Goal: Task Accomplishment & Management: Complete application form

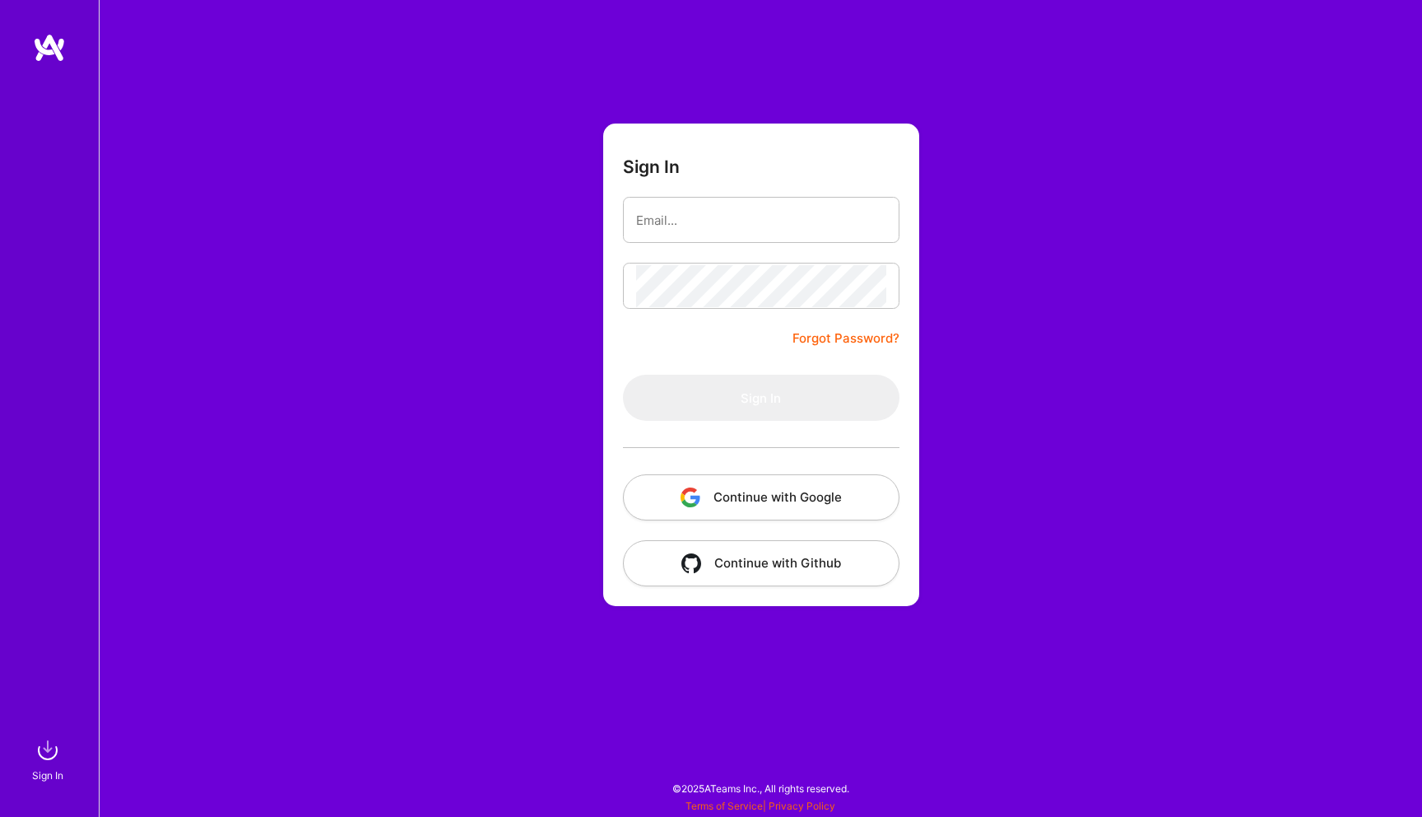
click at [831, 507] on button "Continue with Google" at bounding box center [761, 497] width 277 height 46
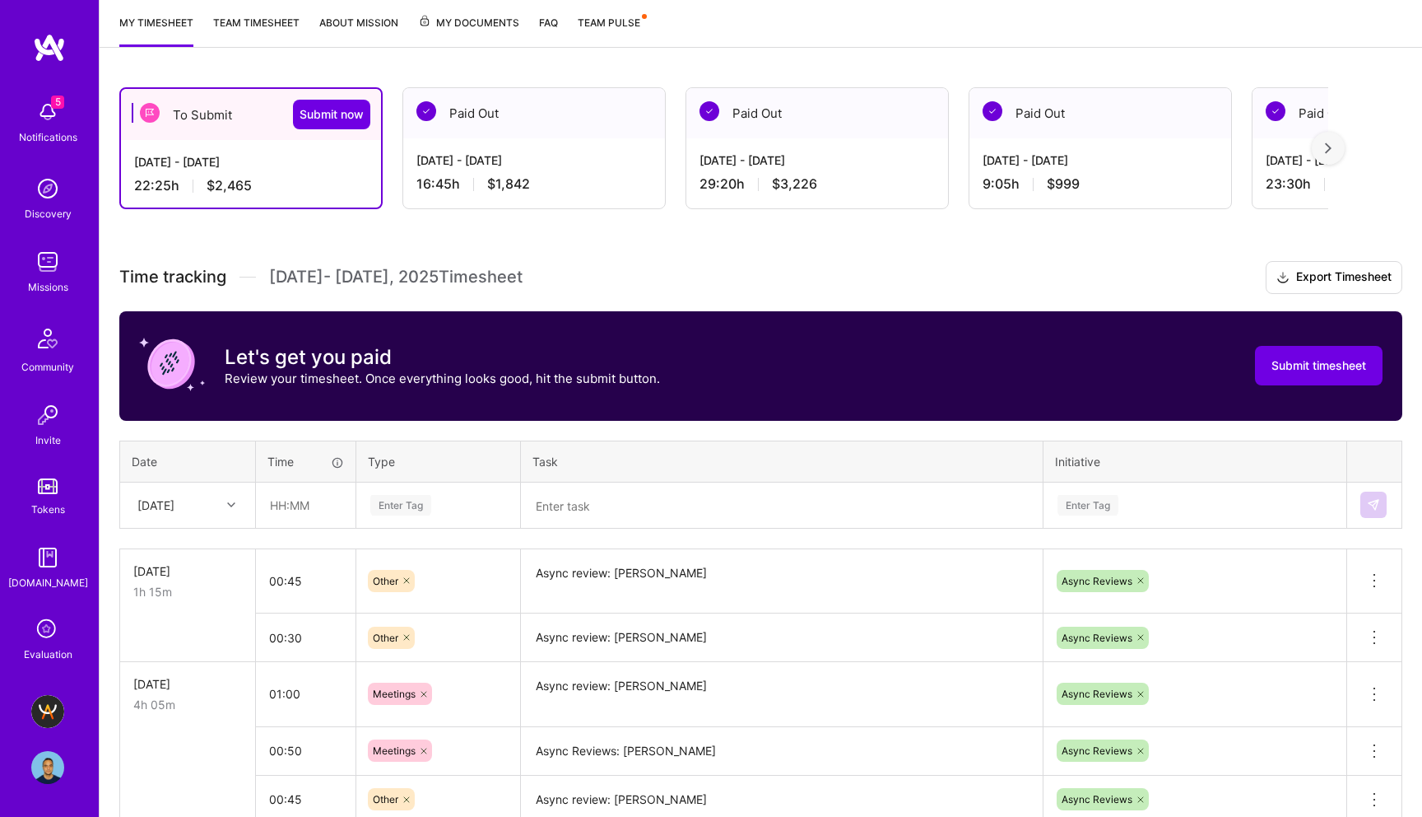
scroll to position [221, 0]
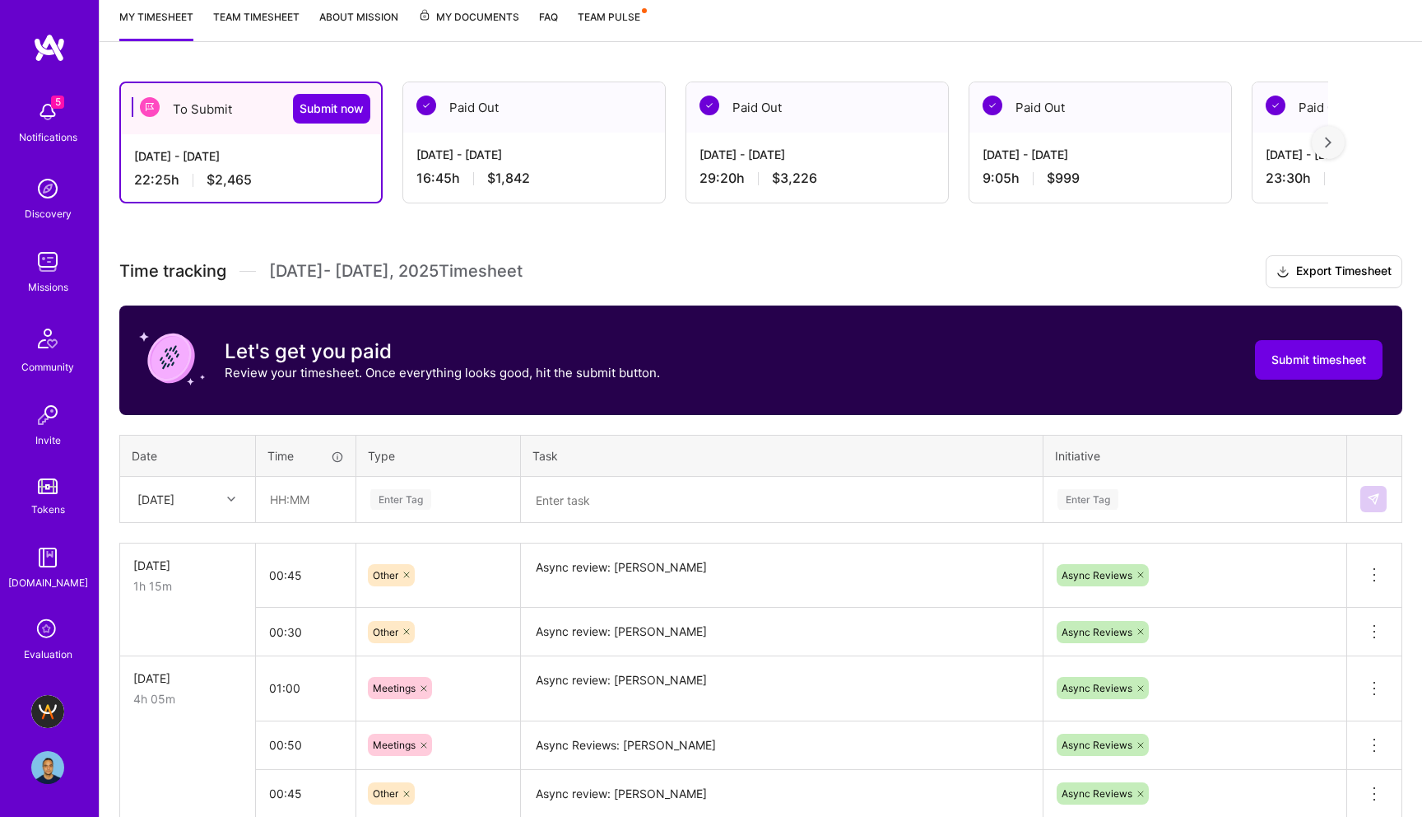
click at [581, 506] on textarea at bounding box center [782, 499] width 519 height 43
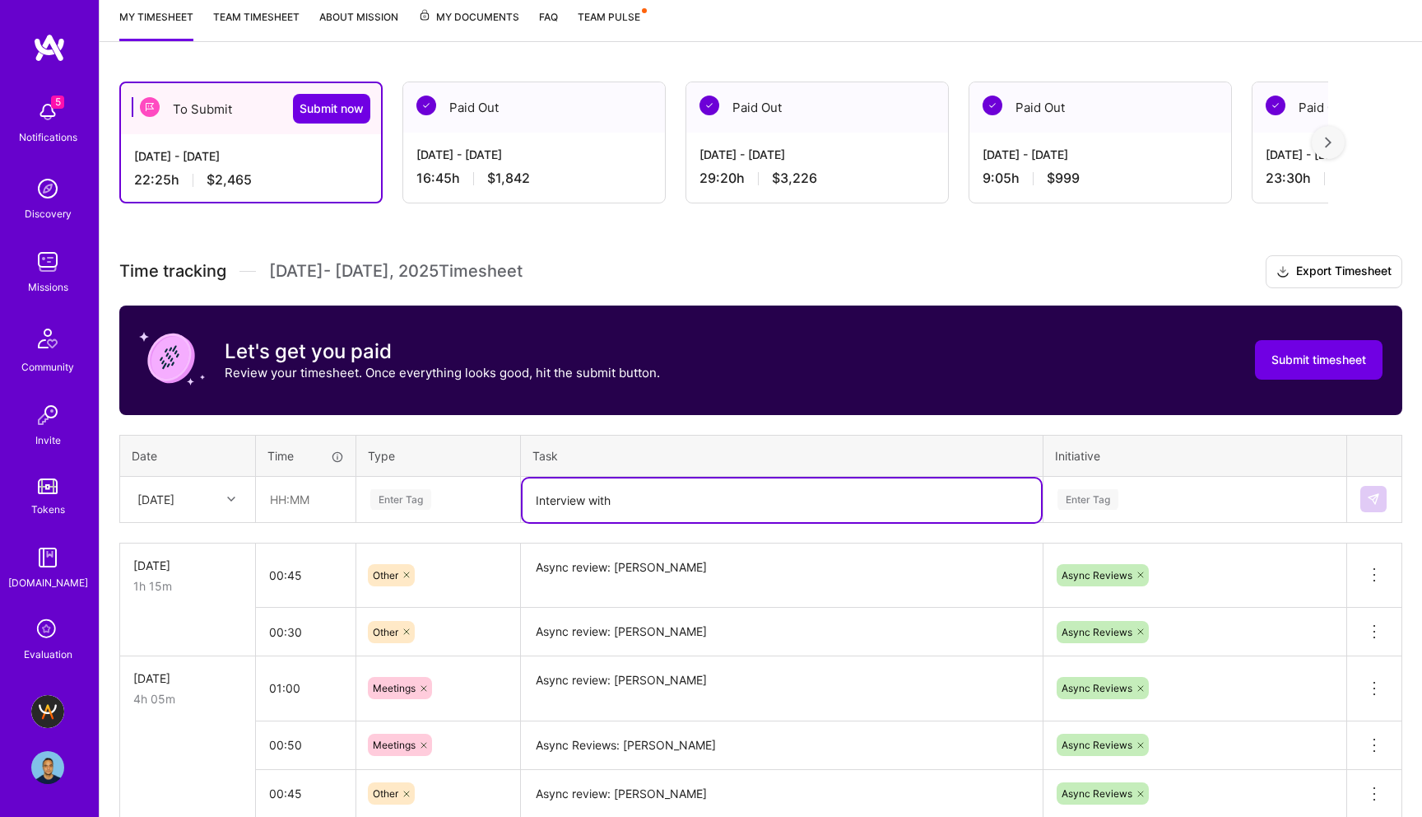
paste textarea "[PERSON_NAME]"
type textarea "Interview with [PERSON_NAME]"
click at [224, 498] on div at bounding box center [234, 498] width 26 height 21
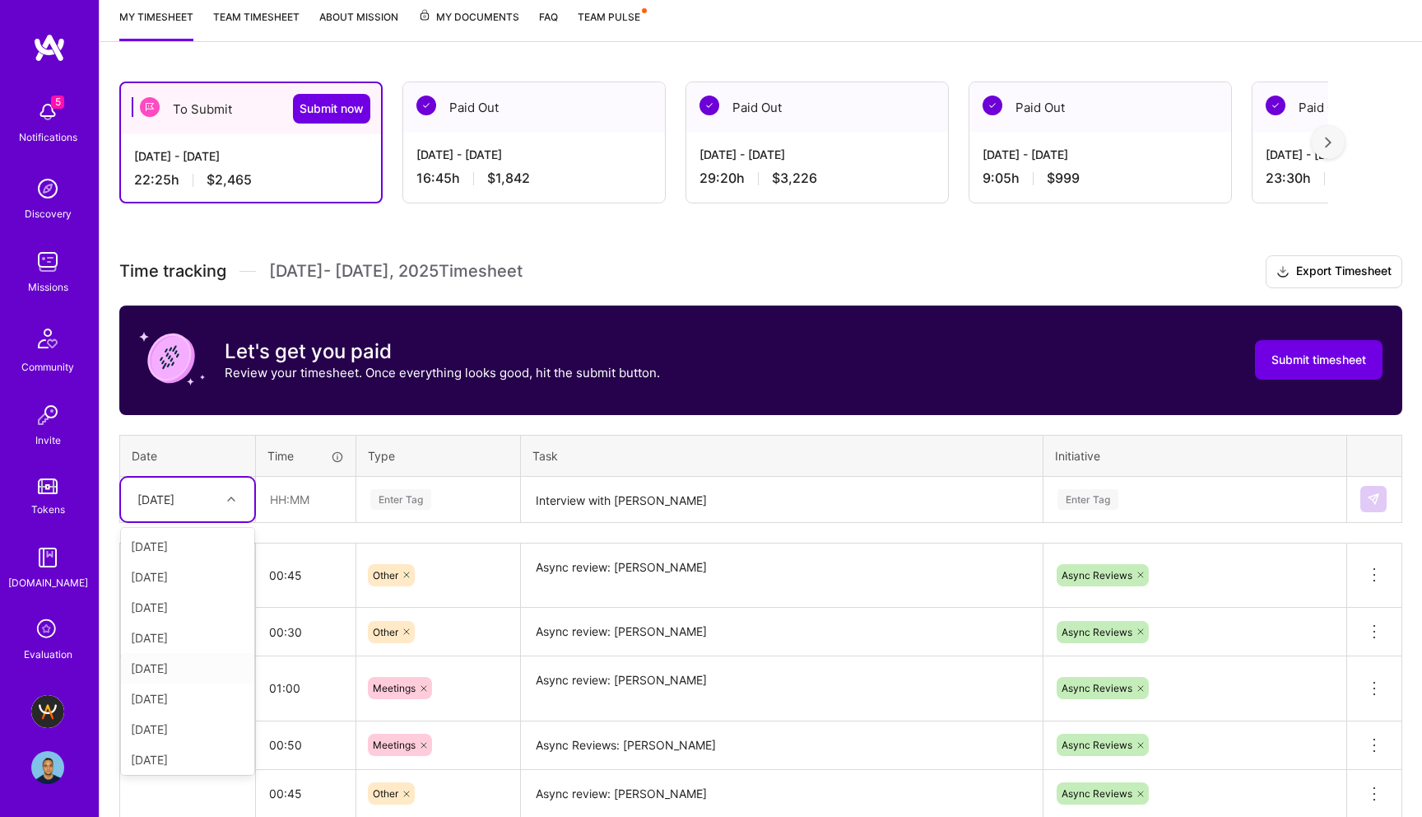
scroll to position [216, 0]
click at [330, 102] on span "Submit now" at bounding box center [332, 108] width 64 height 16
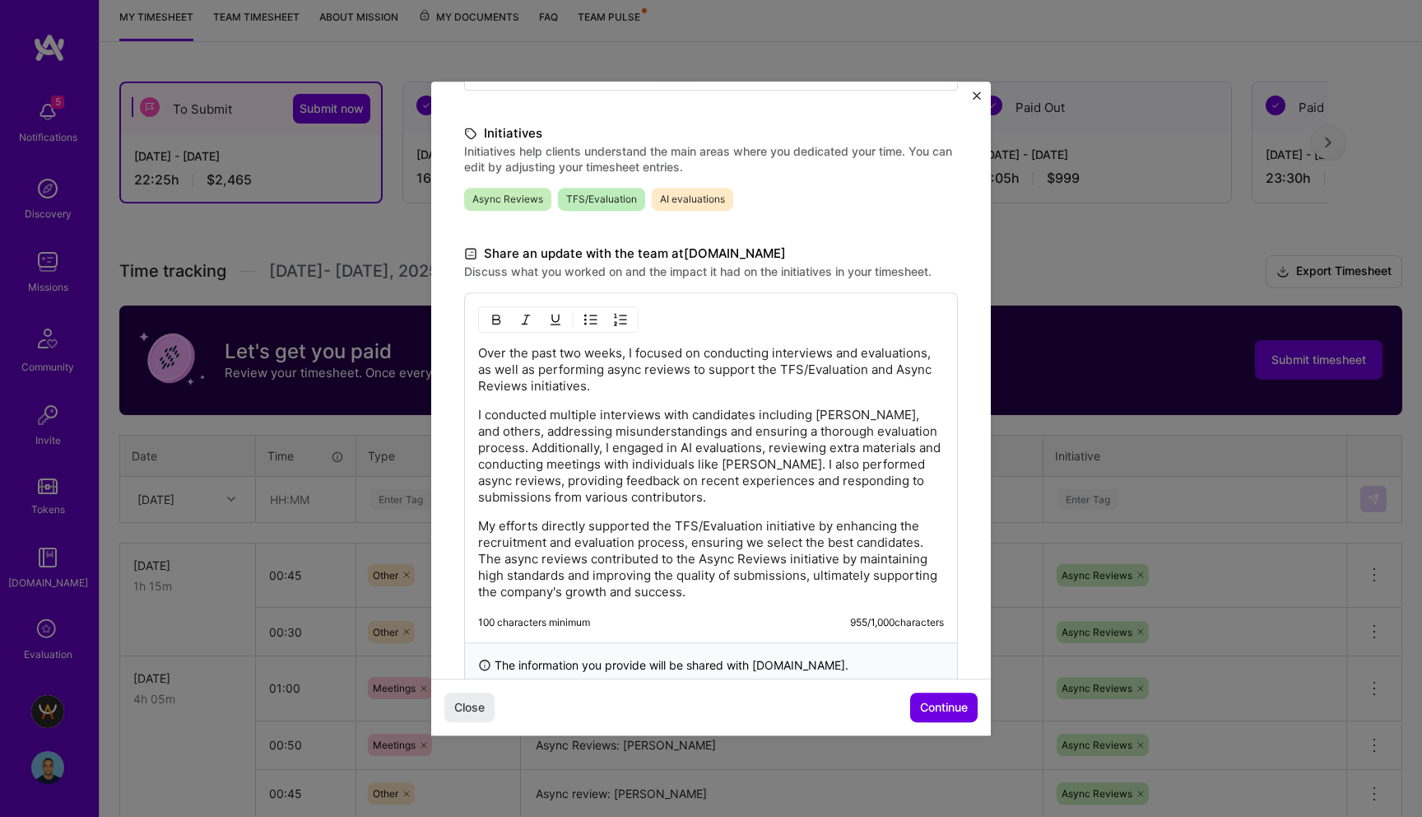
scroll to position [393, 0]
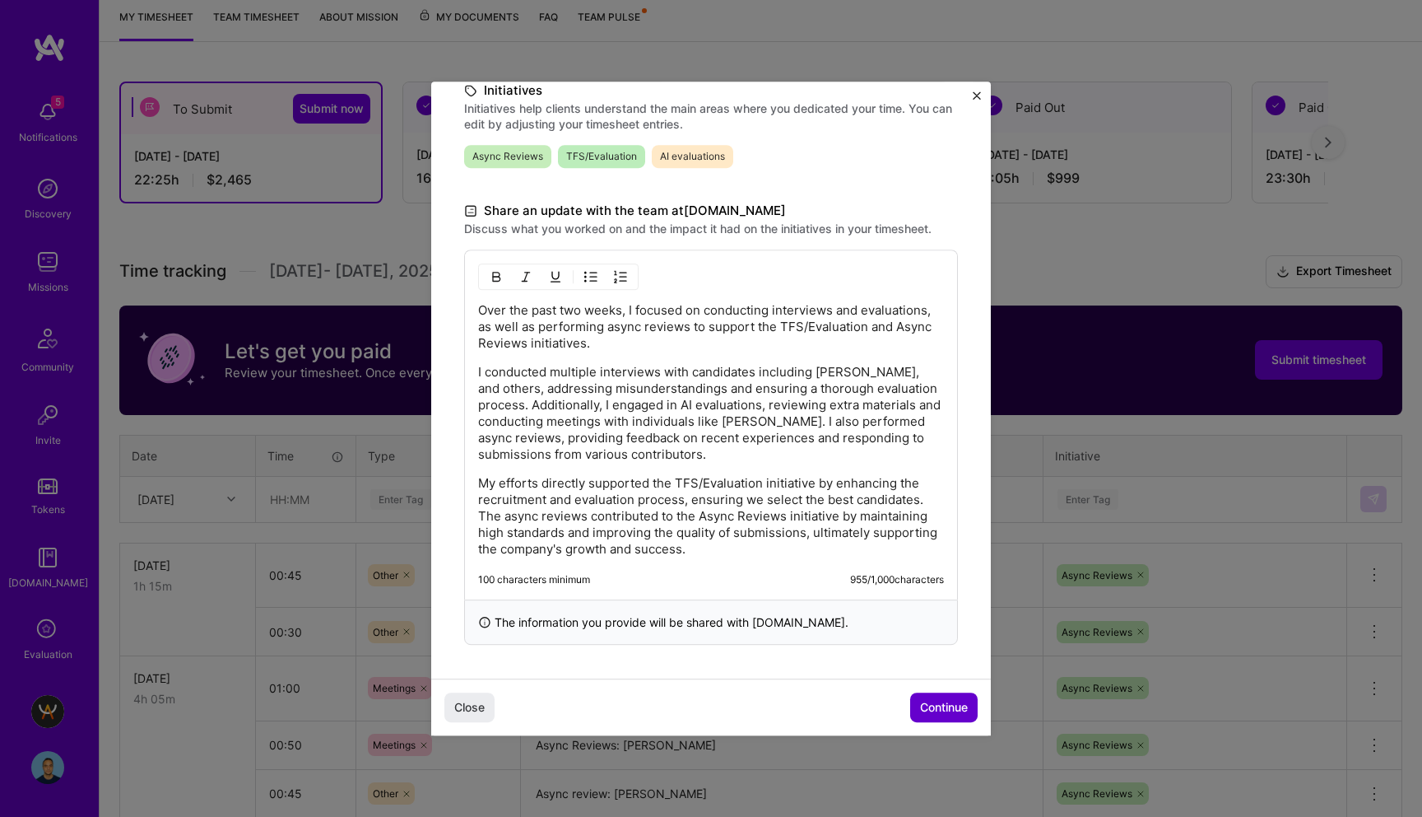
click at [940, 712] on span "Continue" at bounding box center [944, 707] width 48 height 16
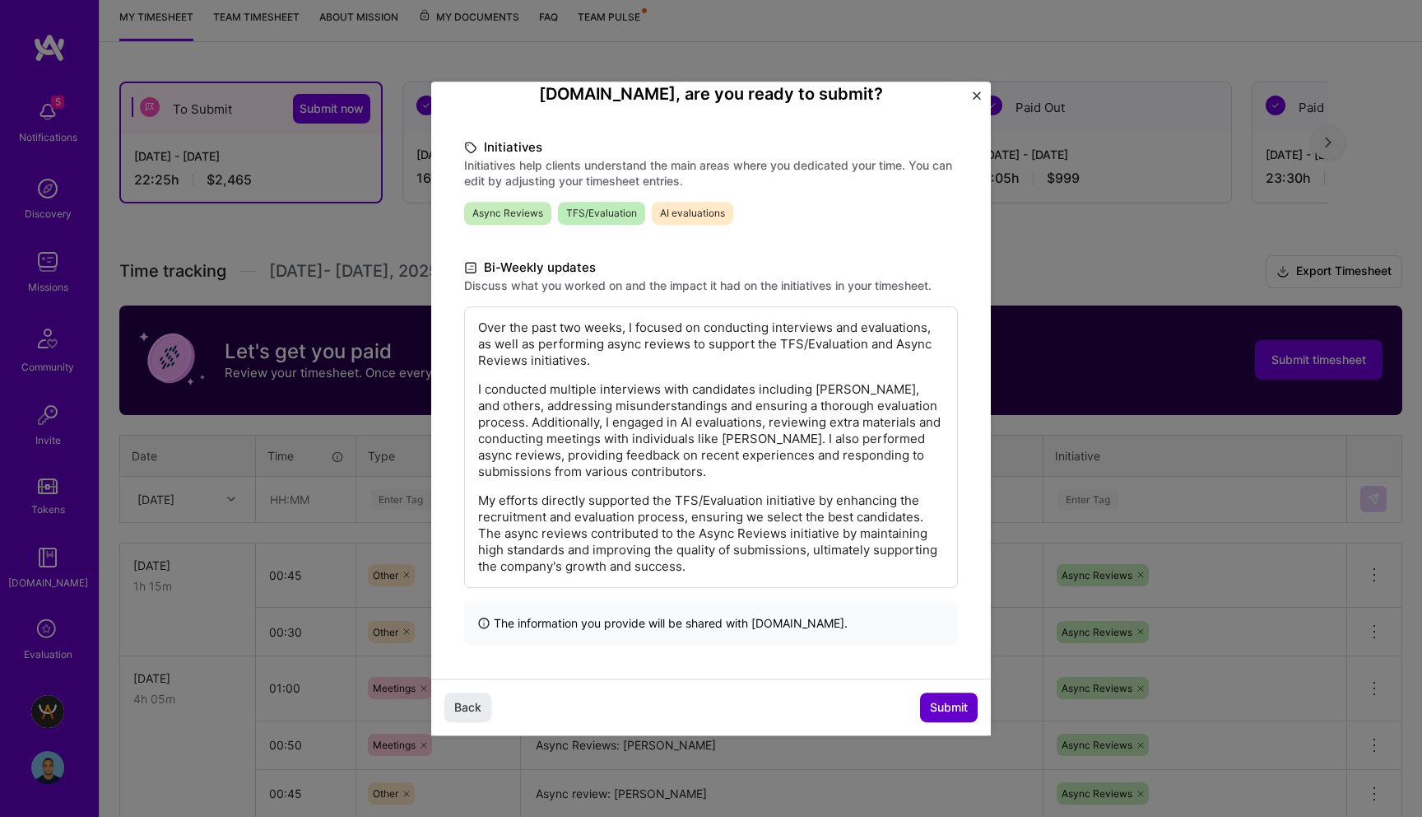
scroll to position [172, 0]
click at [940, 712] on span "Submit" at bounding box center [949, 707] width 38 height 16
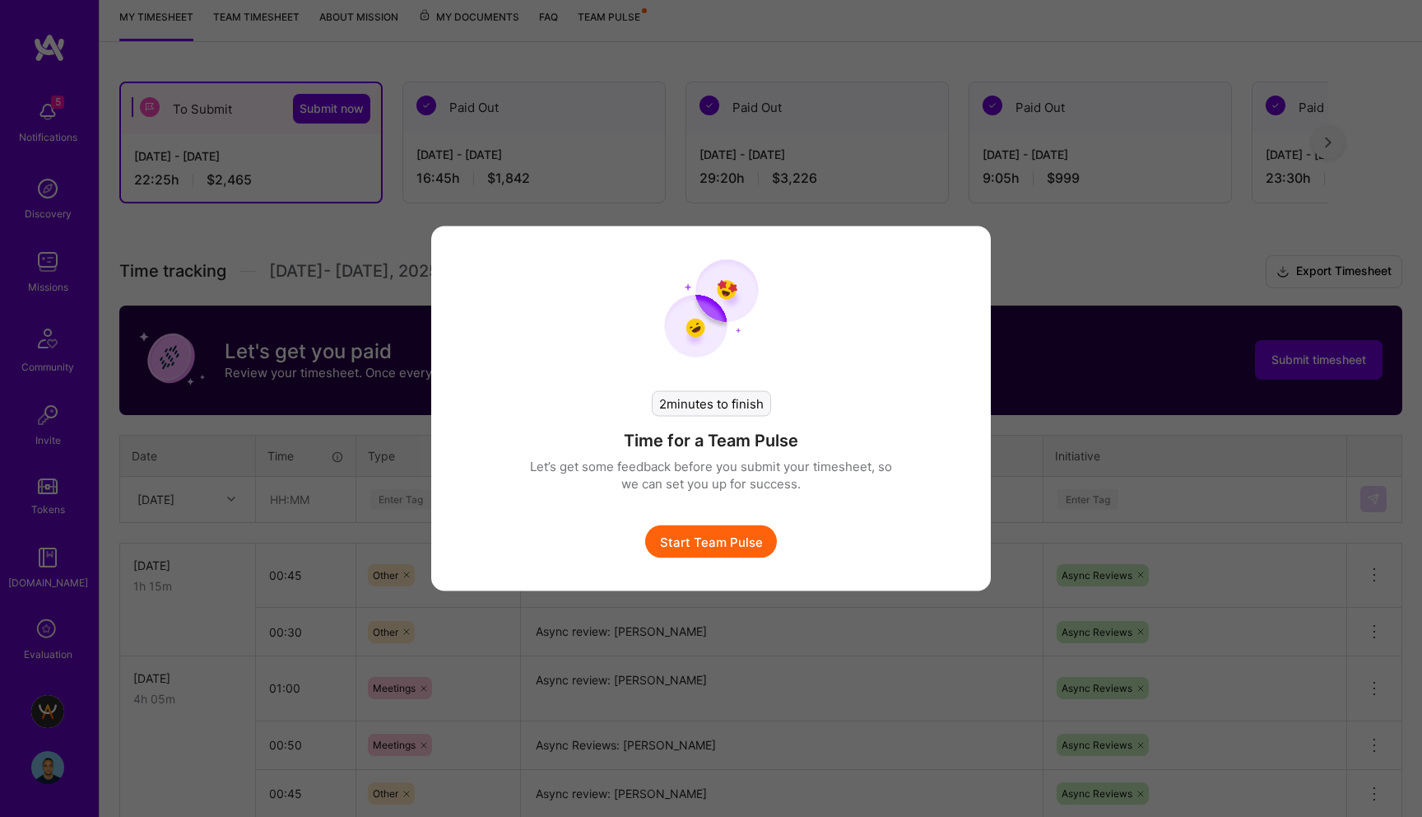
click at [724, 540] on button "Start Team Pulse" at bounding box center [711, 541] width 132 height 33
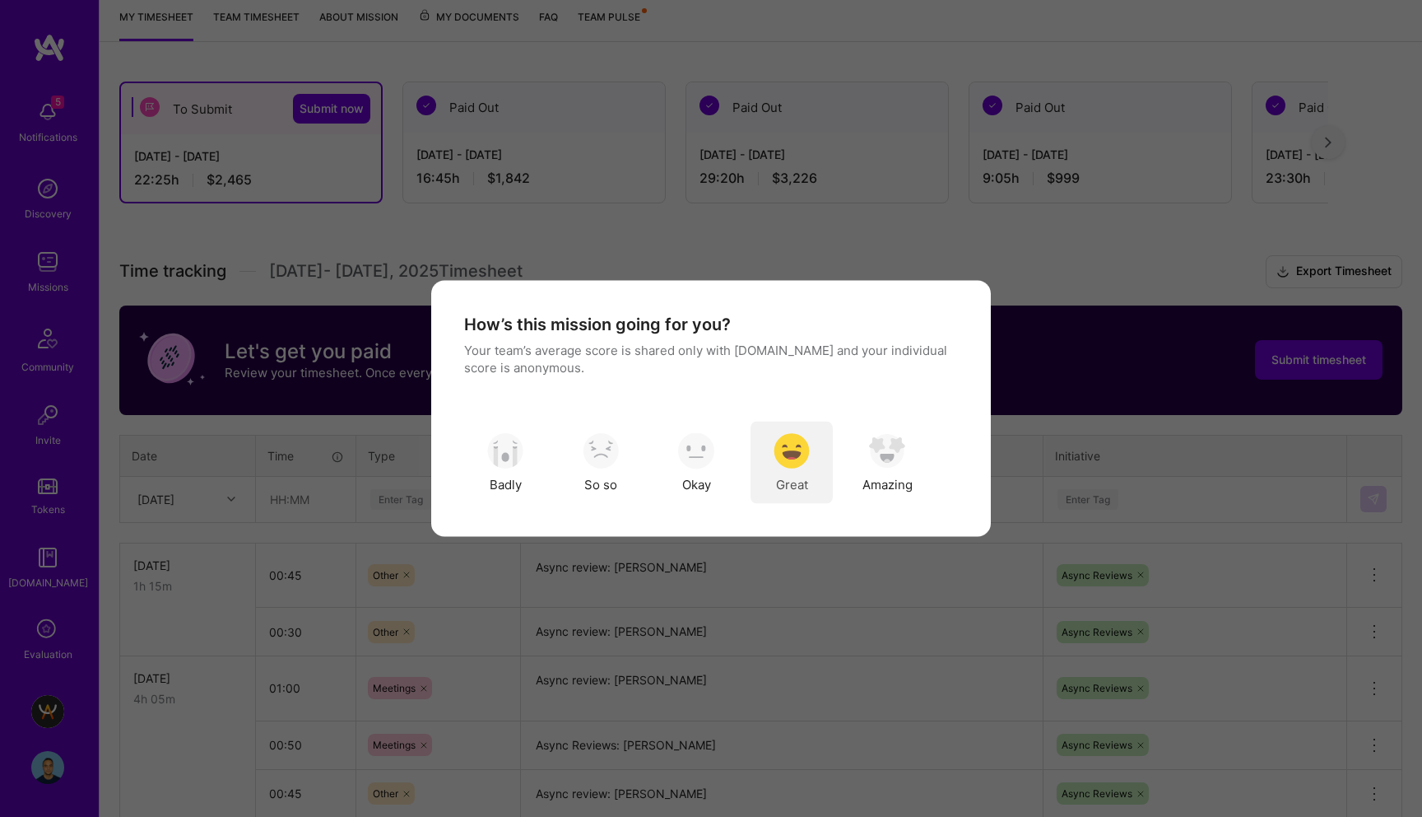
click at [774, 465] on img "modal" at bounding box center [792, 450] width 36 height 36
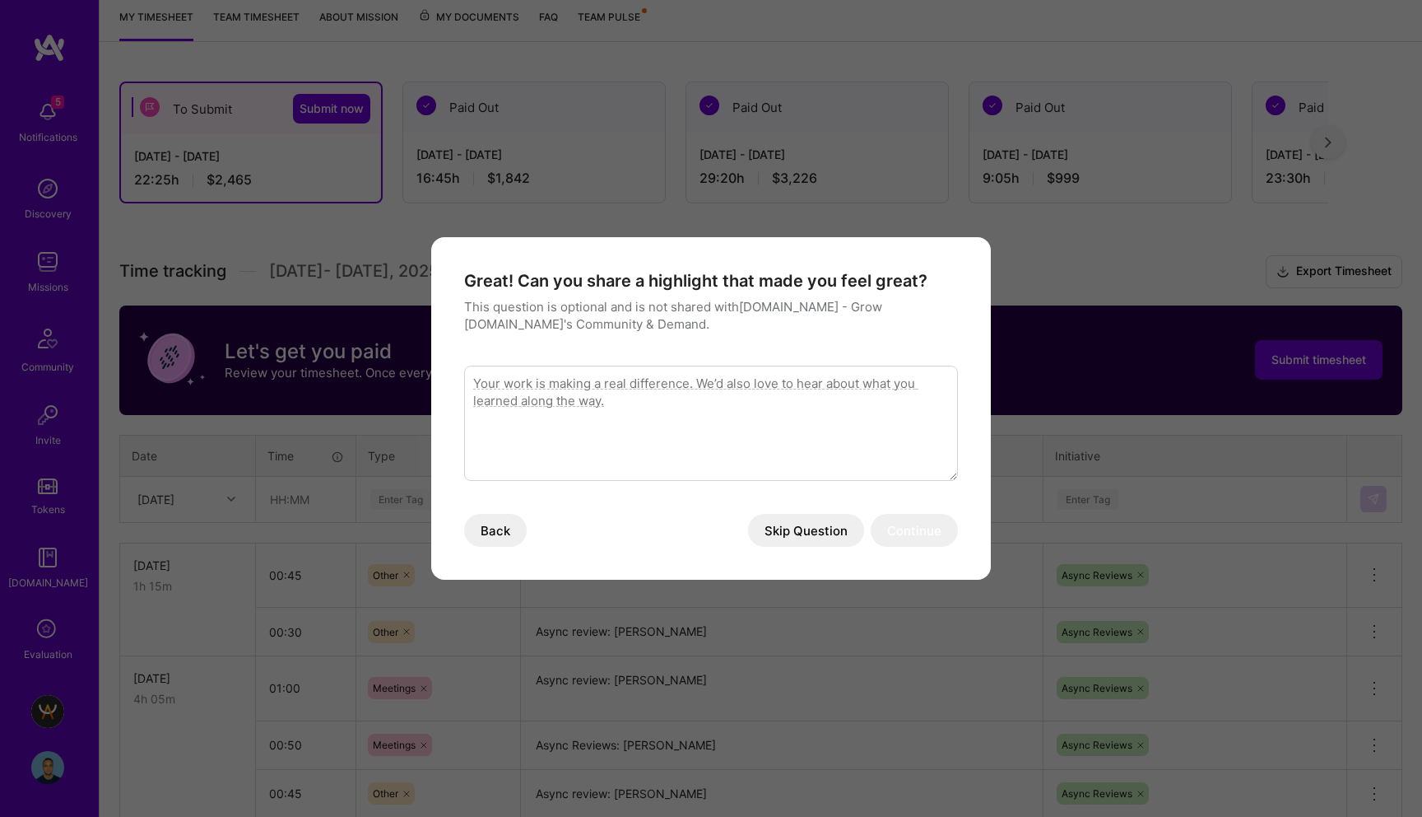
click at [775, 543] on button "Skip Question" at bounding box center [806, 530] width 116 height 33
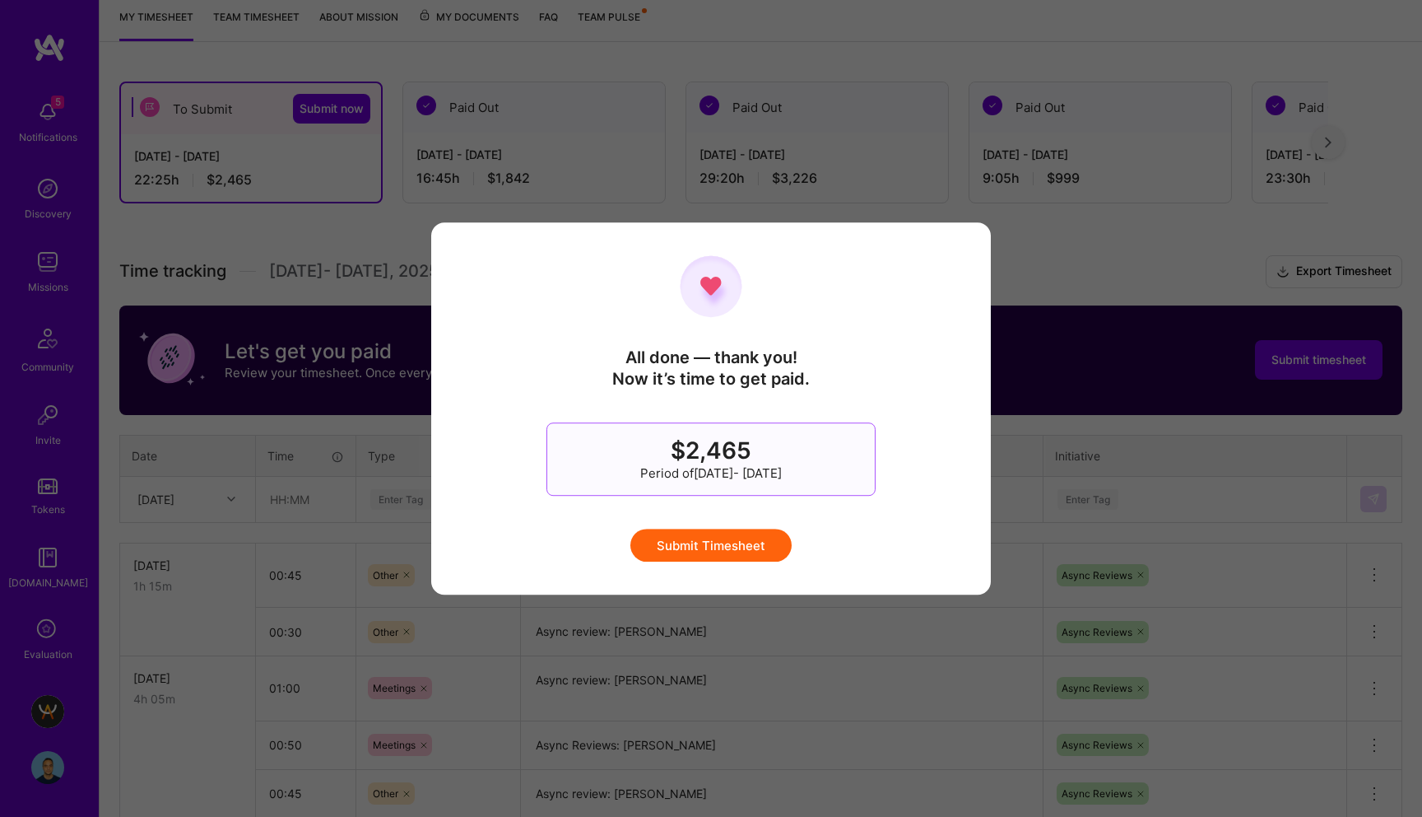
click at [737, 547] on button "Submit Timesheet" at bounding box center [711, 544] width 161 height 33
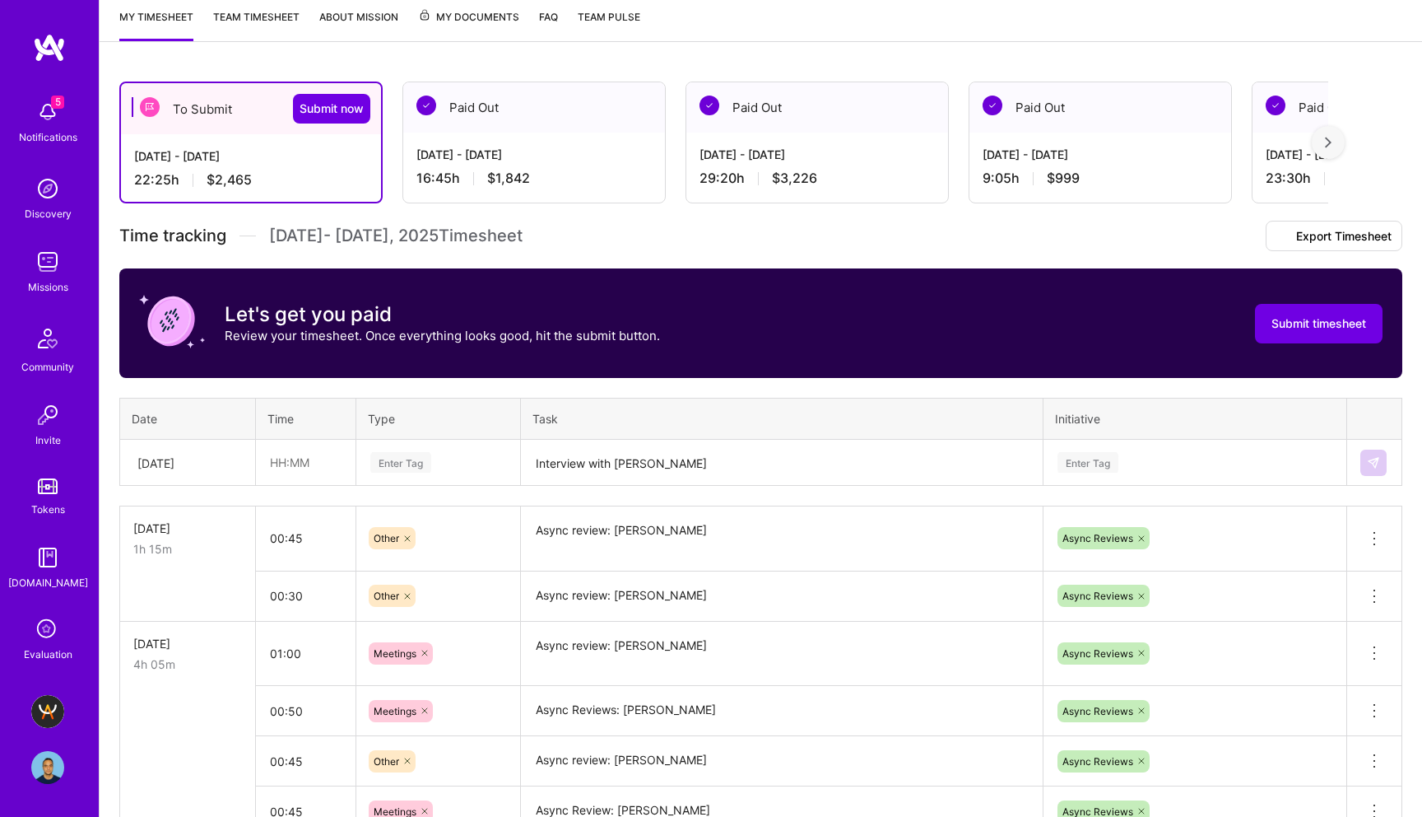
scroll to position [0, 0]
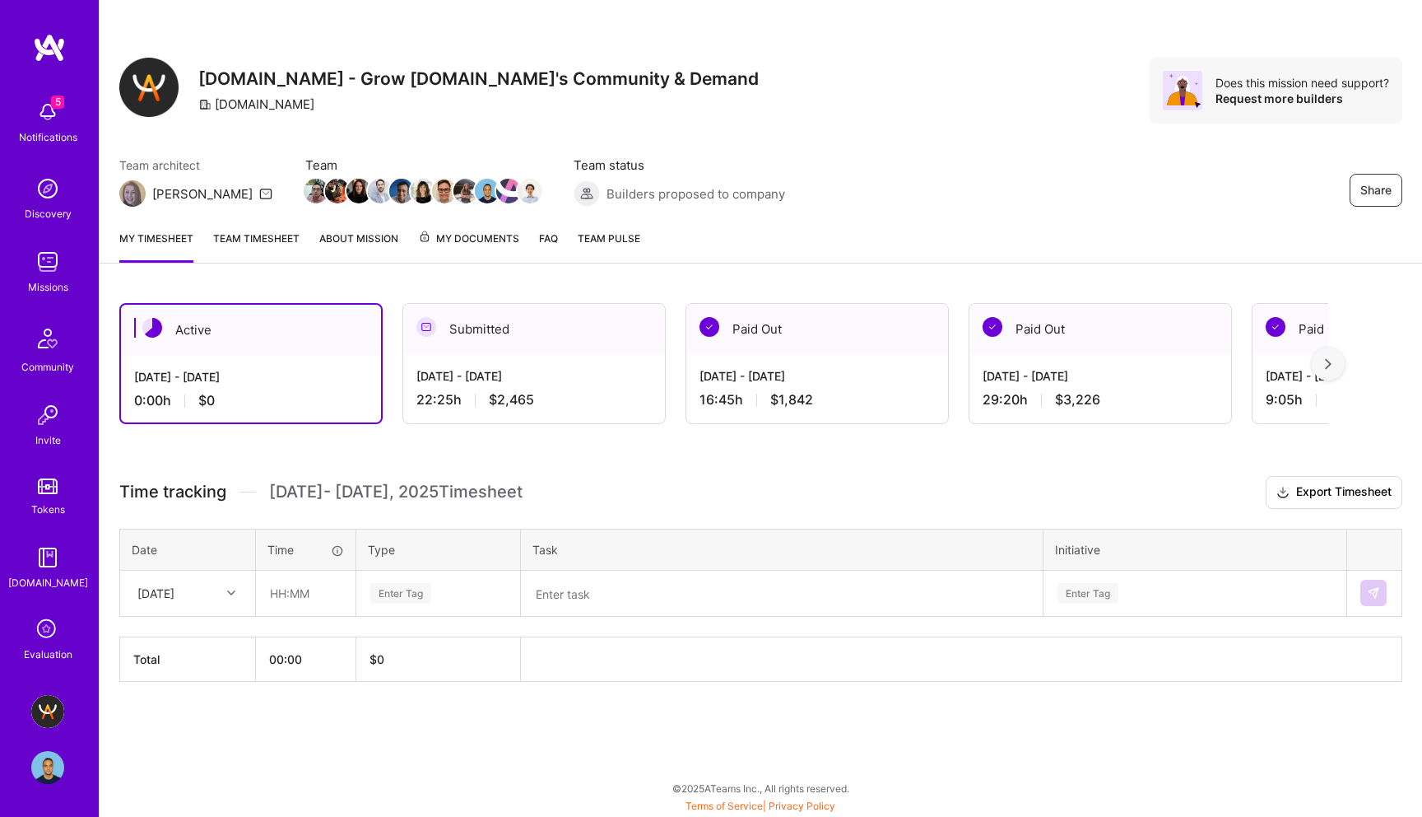
click at [621, 596] on textarea at bounding box center [782, 593] width 519 height 43
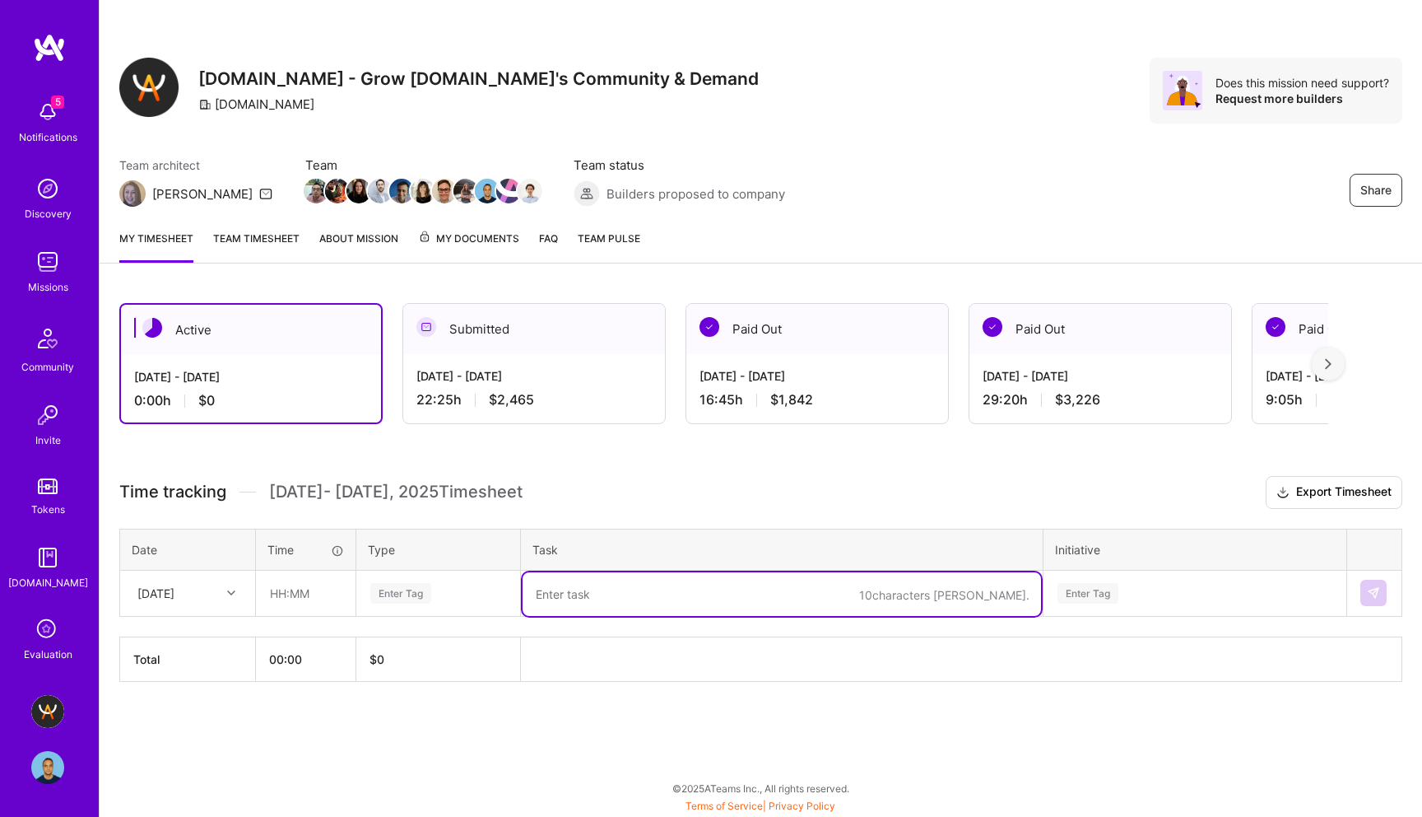
paste textarea "[PERSON_NAME]"
type textarea "Interview with [PERSON_NAME]"
click at [275, 593] on input "text" at bounding box center [306, 593] width 98 height 44
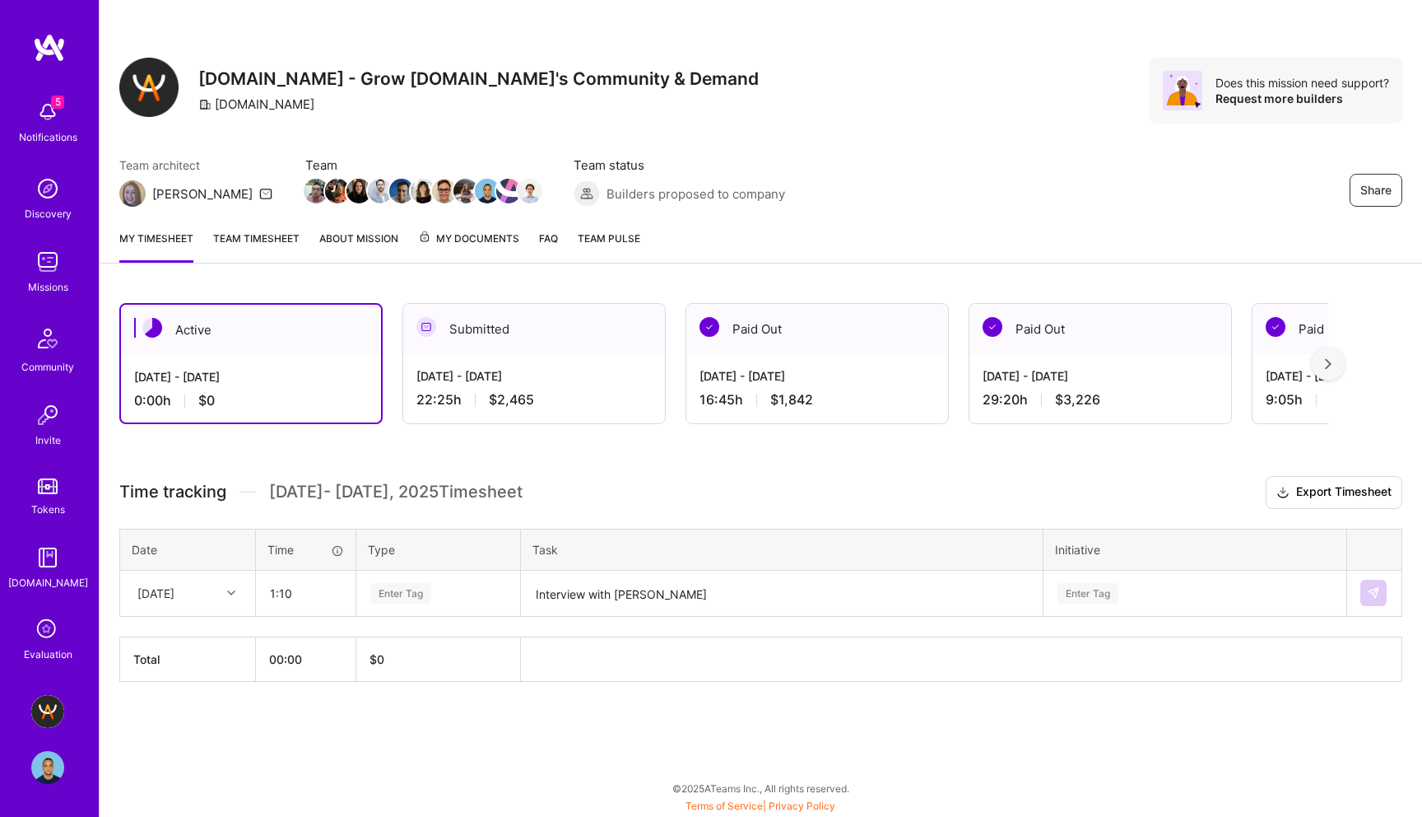
type input "01:10"
click at [399, 597] on div "Enter Tag" at bounding box center [400, 593] width 61 height 26
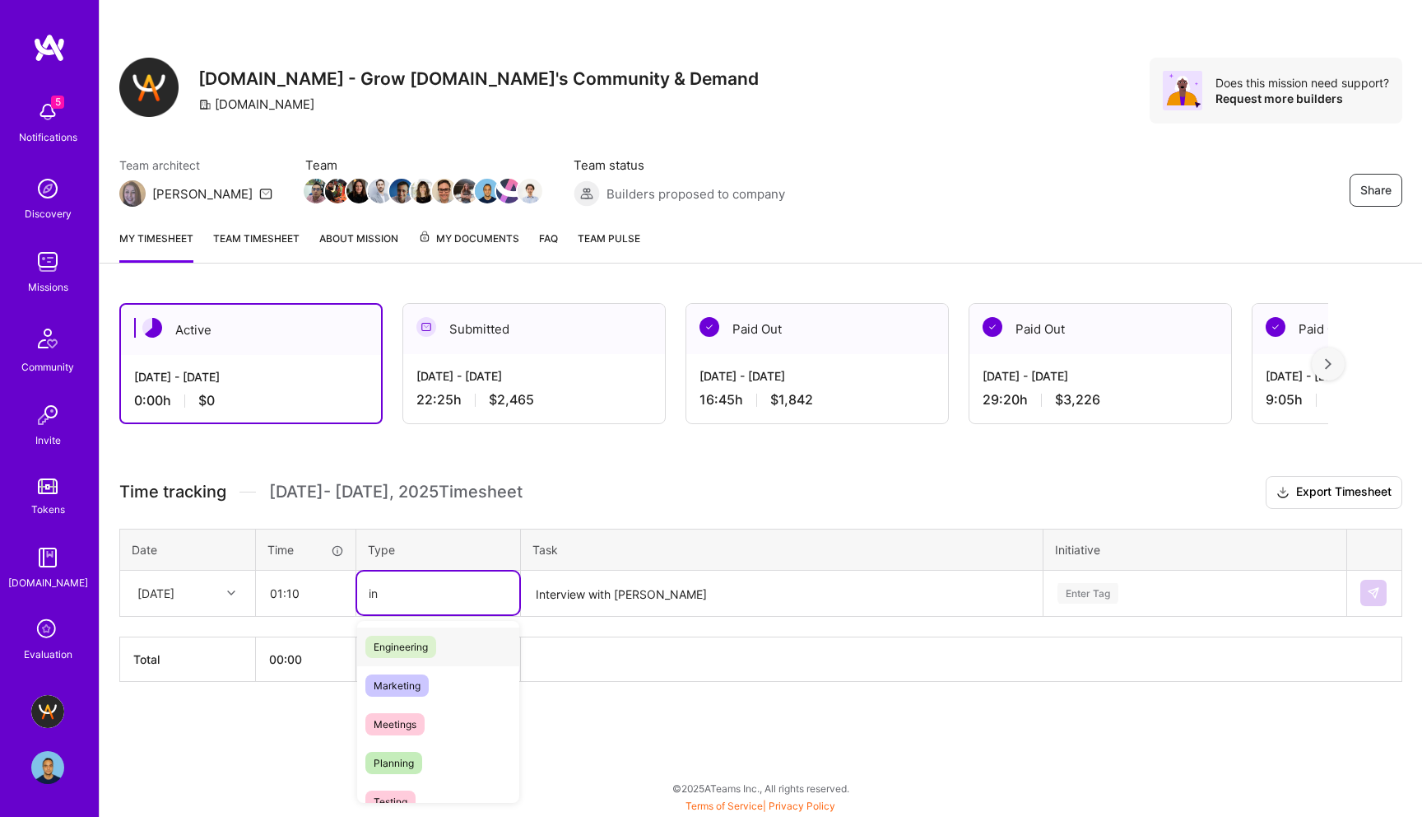
type input "i"
type input "mee"
click at [421, 649] on span "Meetings" at bounding box center [394, 646] width 59 height 22
click at [1079, 598] on div "Enter Tag" at bounding box center [1195, 592] width 301 height 43
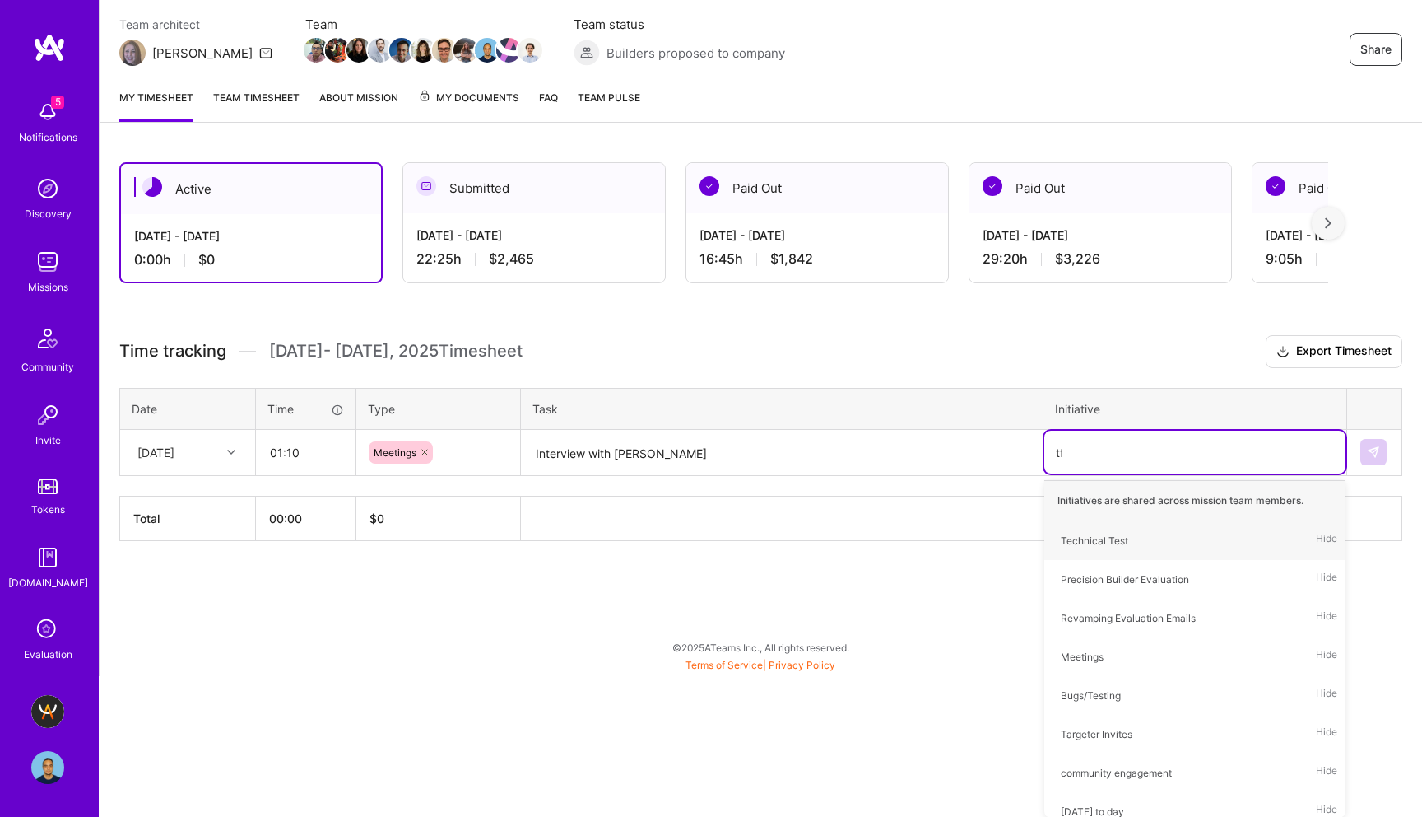
scroll to position [0, 0]
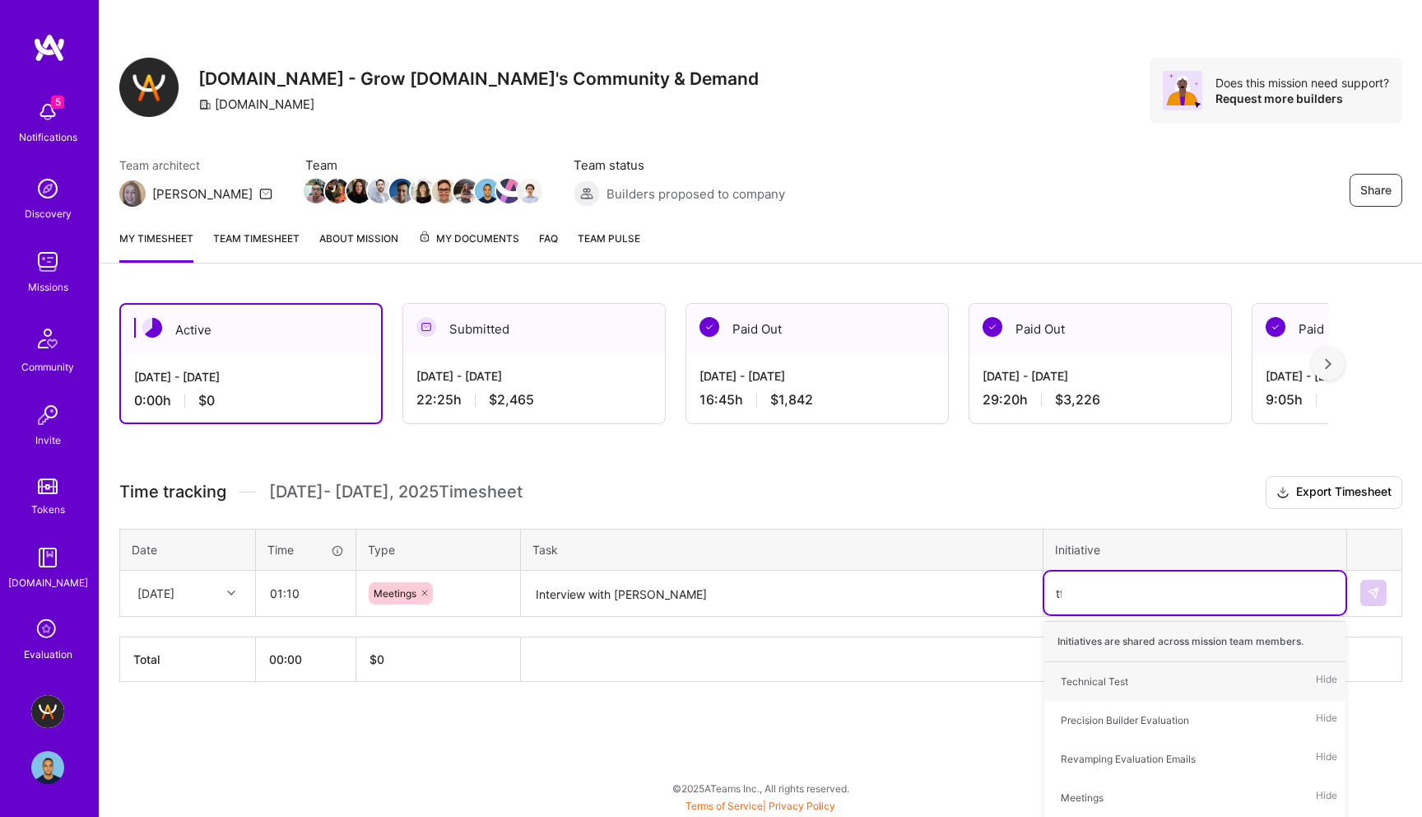
type input "tfs"
click at [1098, 683] on div "TFS/Evaluation" at bounding box center [1096, 681] width 71 height 17
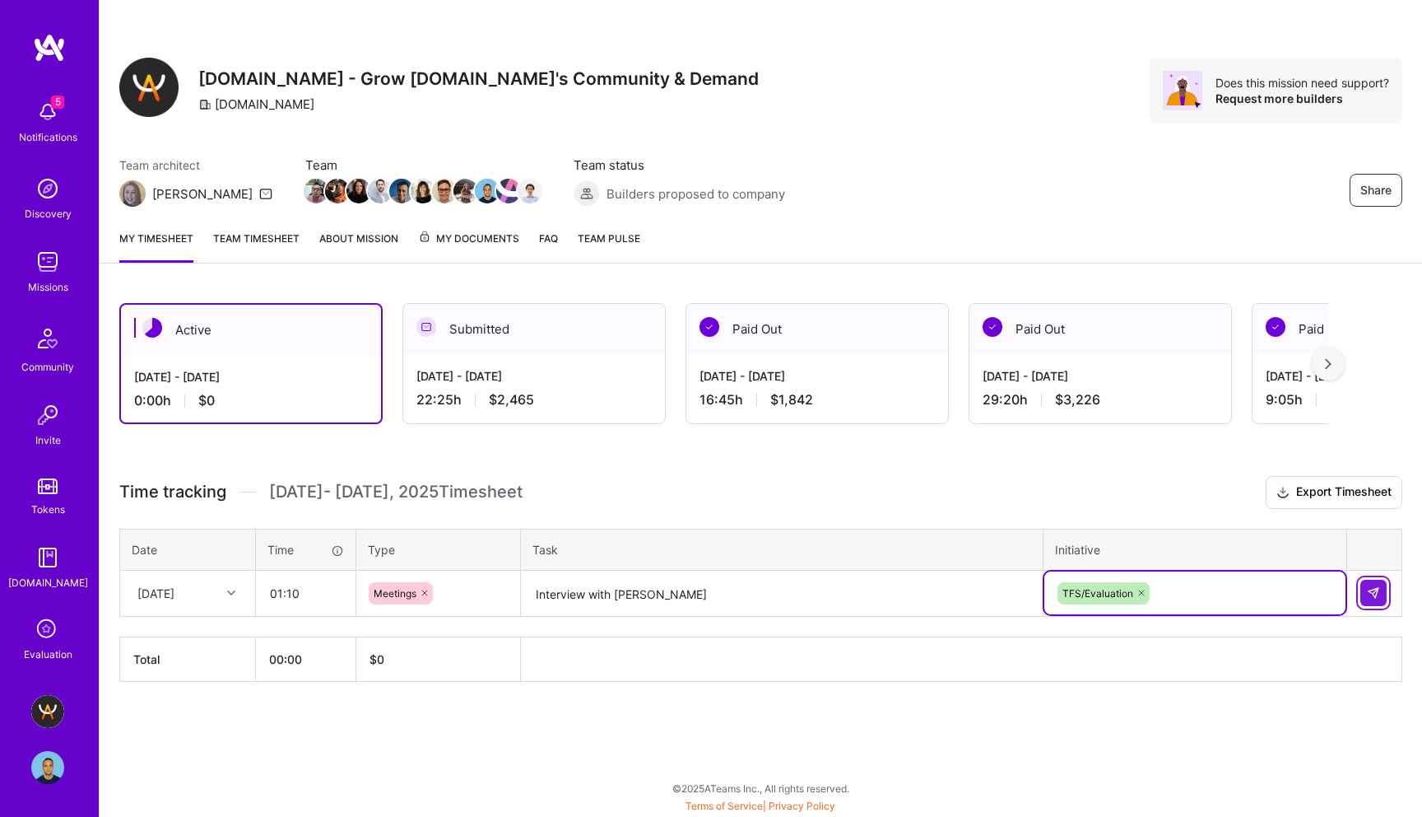
click at [1367, 596] on img at bounding box center [1373, 592] width 13 height 13
